Goal: Go to known website: Go to known website

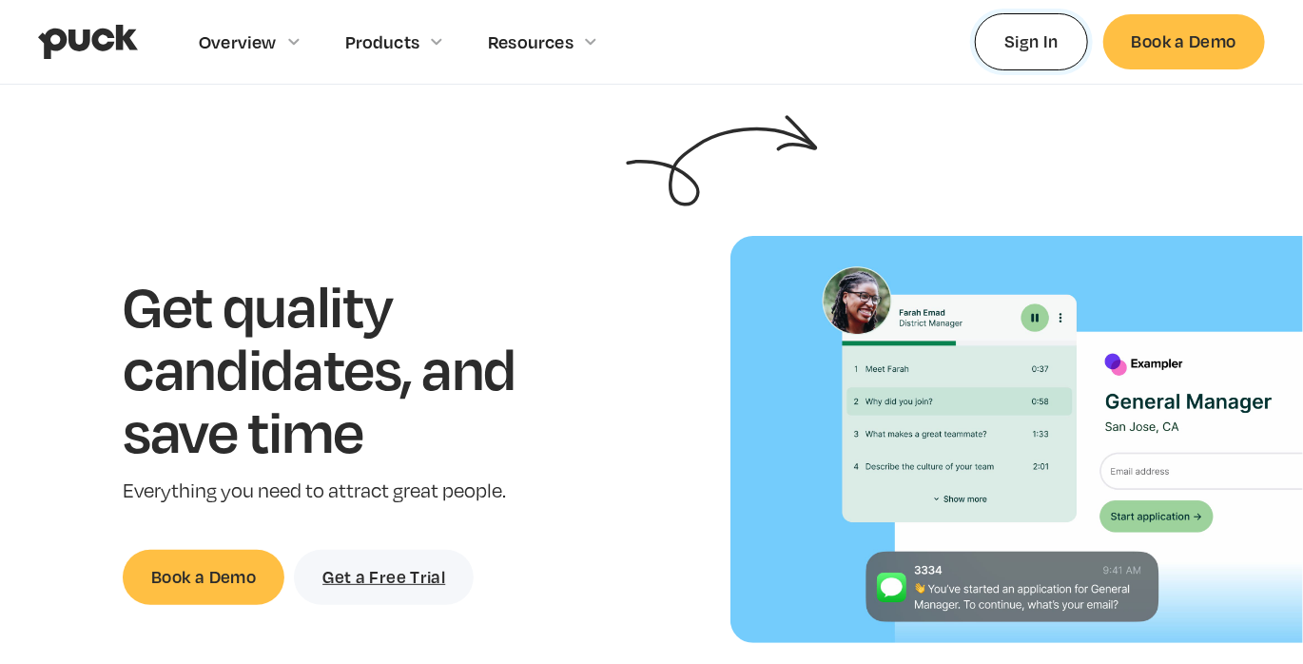
click at [977, 49] on link "Sign In" at bounding box center [1031, 41] width 113 height 56
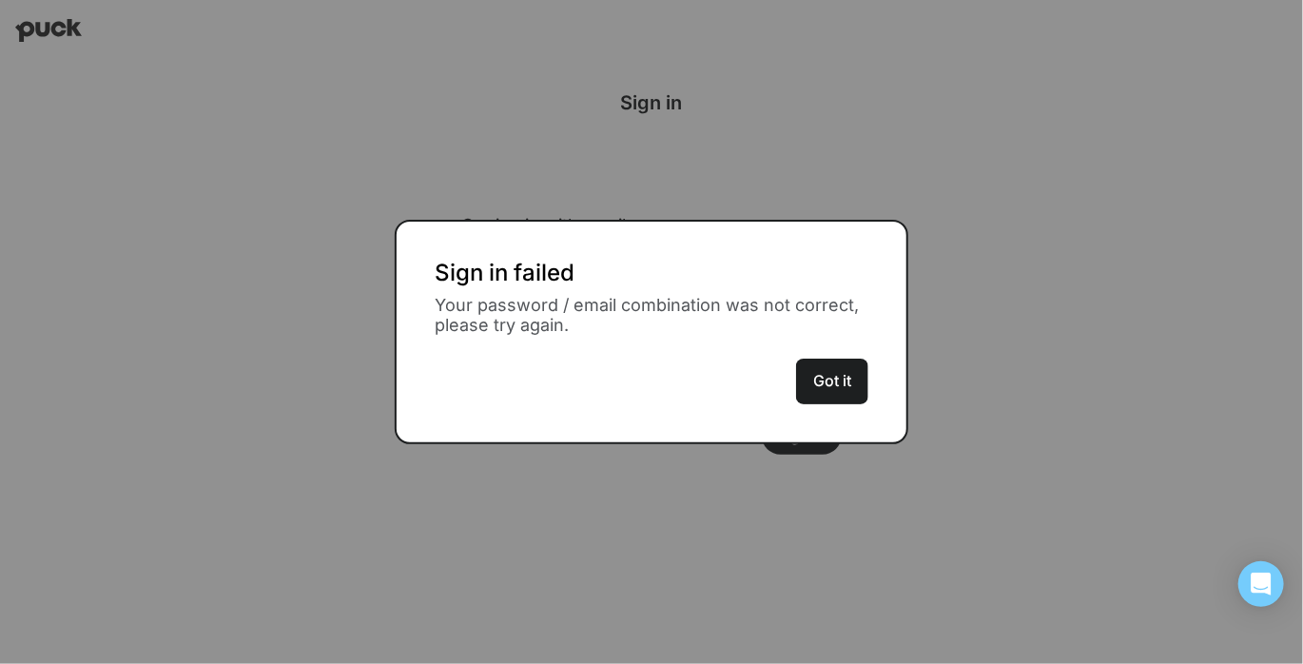
click at [822, 374] on button "Got it" at bounding box center [832, 382] width 72 height 46
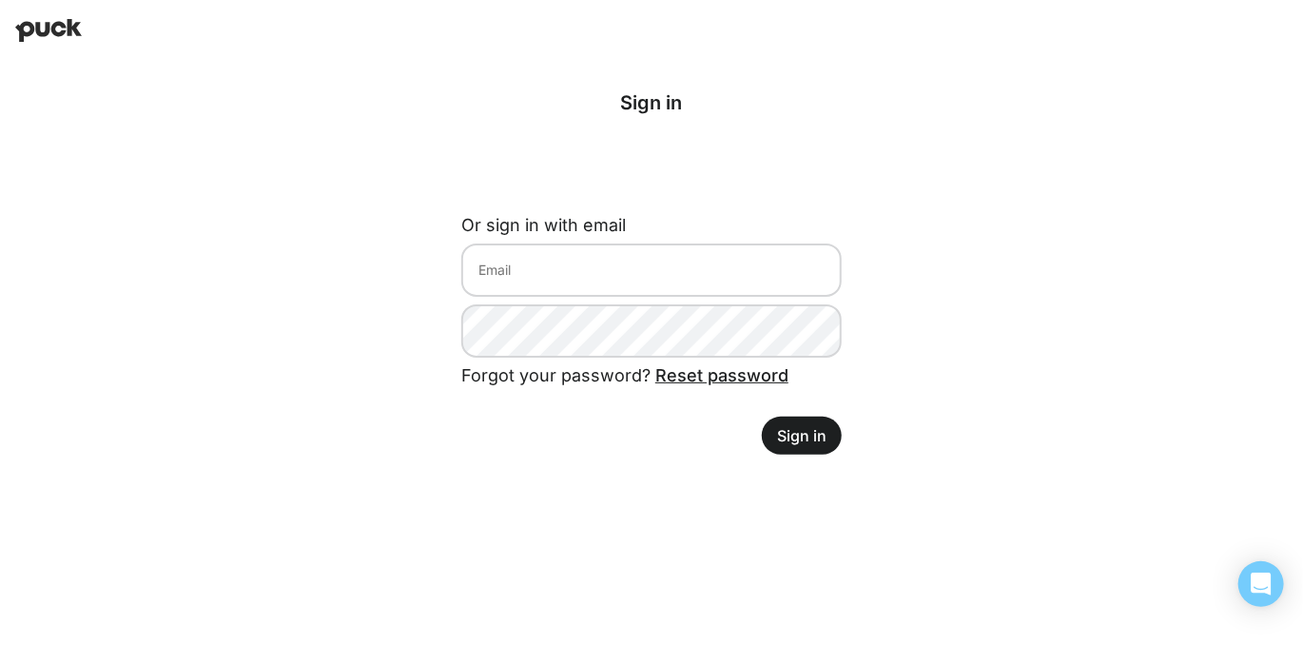
click at [52, 25] on img at bounding box center [48, 30] width 67 height 23
